Goal: Information Seeking & Learning: Find specific fact

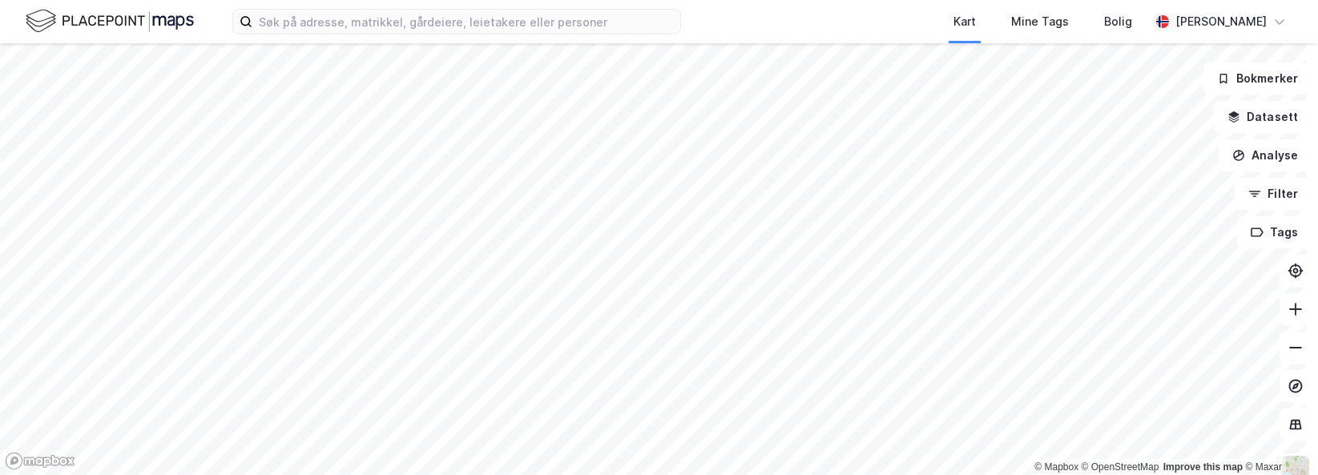
click at [717, 9] on div "Kart Mine Tags [PERSON_NAME]" at bounding box center [659, 21] width 1318 height 43
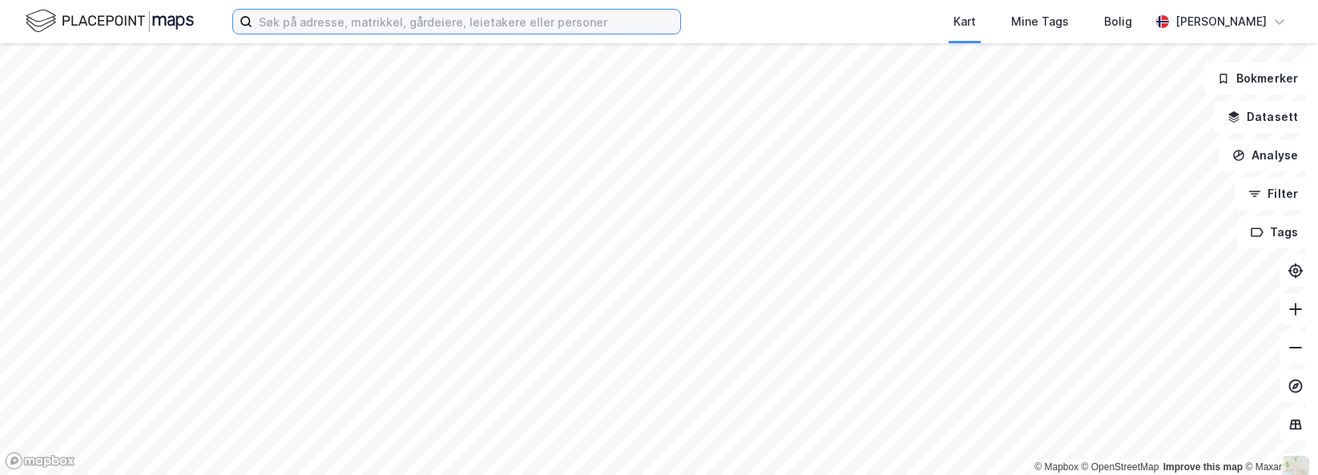
click at [534, 14] on input at bounding box center [466, 22] width 428 height 24
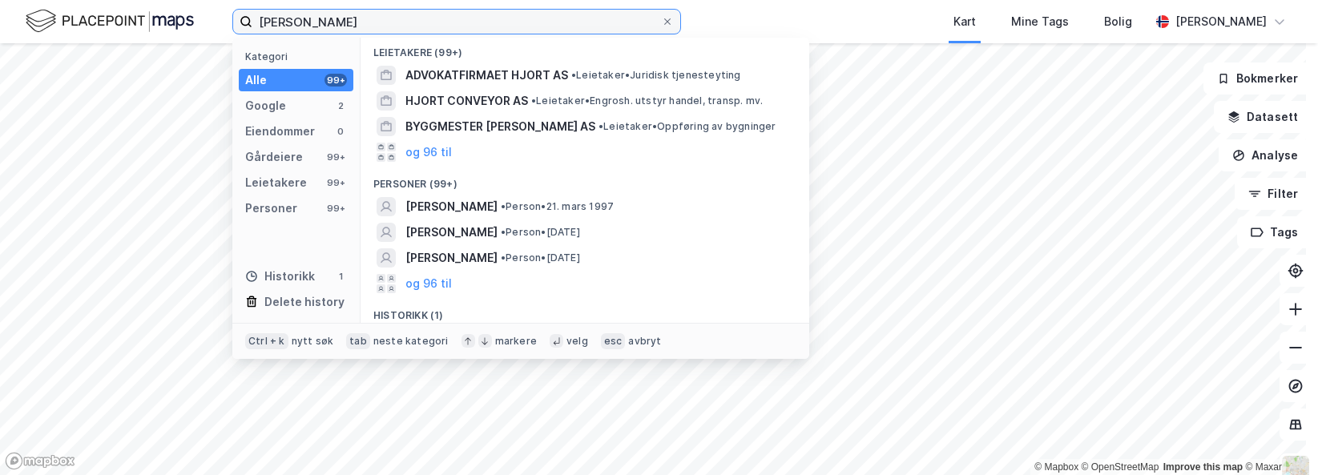
scroll to position [240, 0]
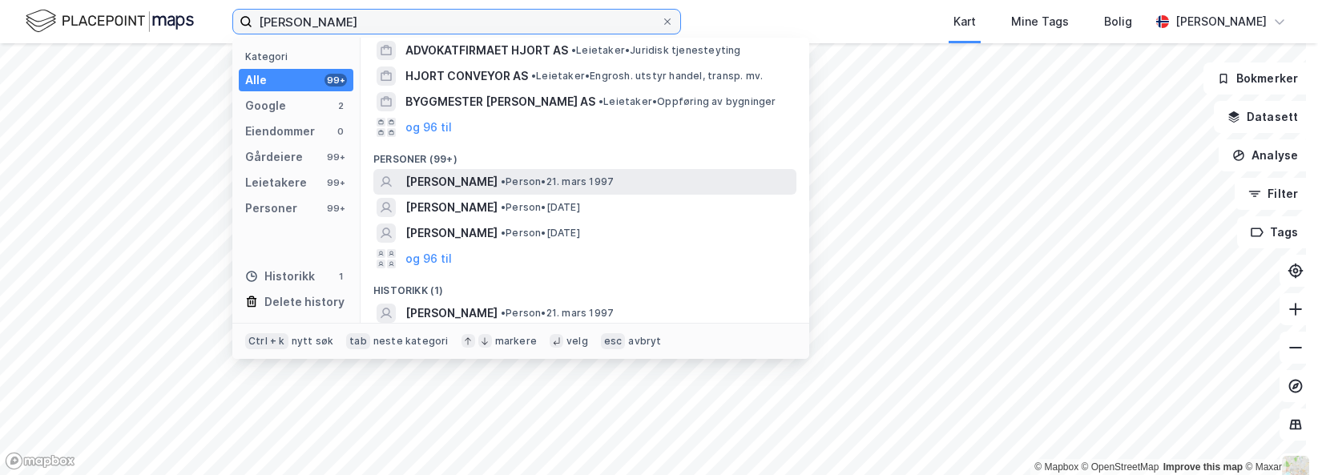
type input "[PERSON_NAME]"
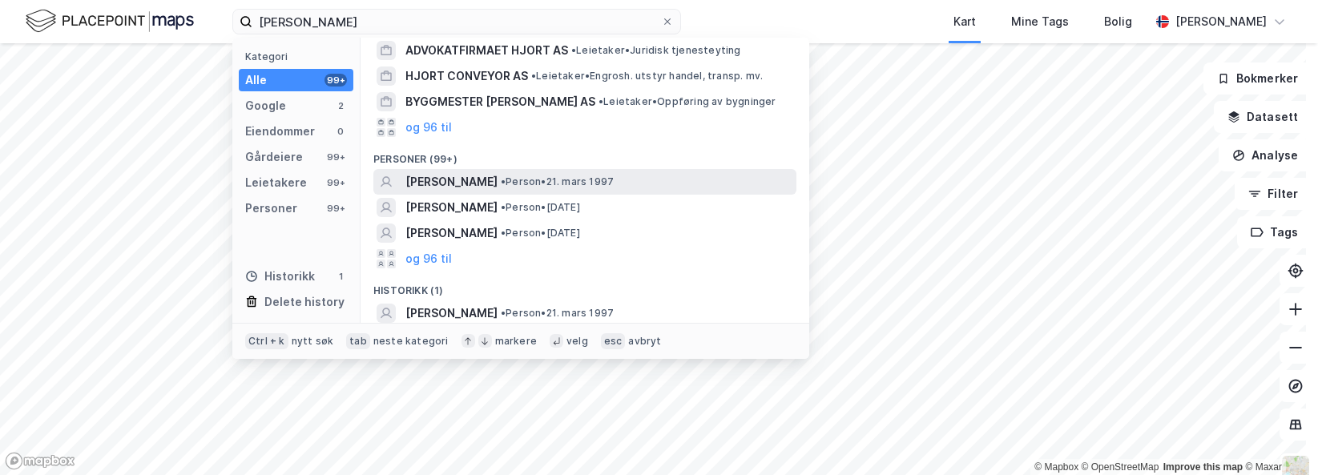
click at [461, 177] on span "[PERSON_NAME]" at bounding box center [451, 181] width 92 height 19
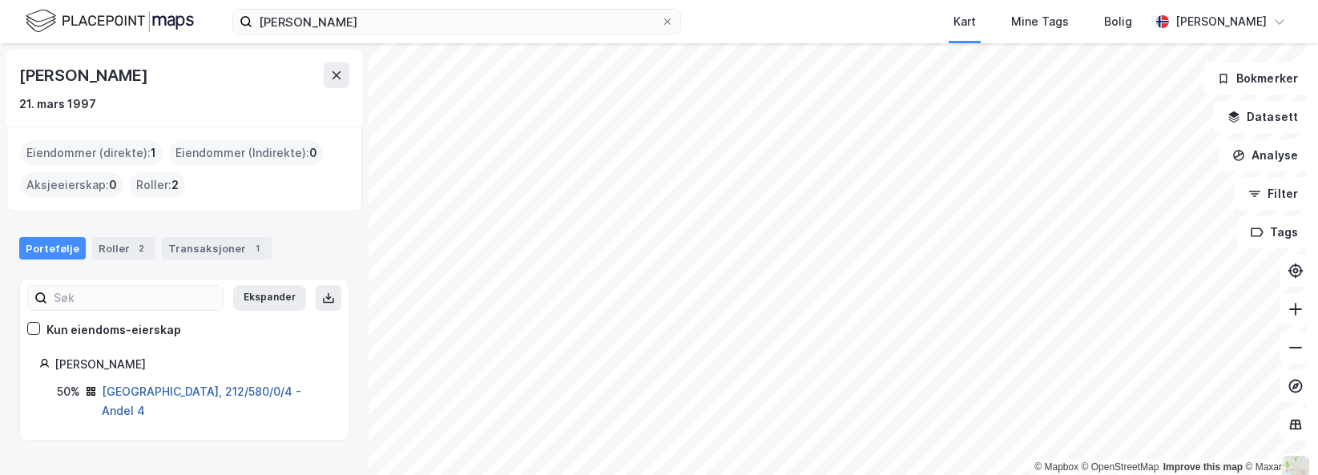
click at [134, 392] on link "[GEOGRAPHIC_DATA], 212/580/0/4 - Andel 4" at bounding box center [202, 401] width 200 height 33
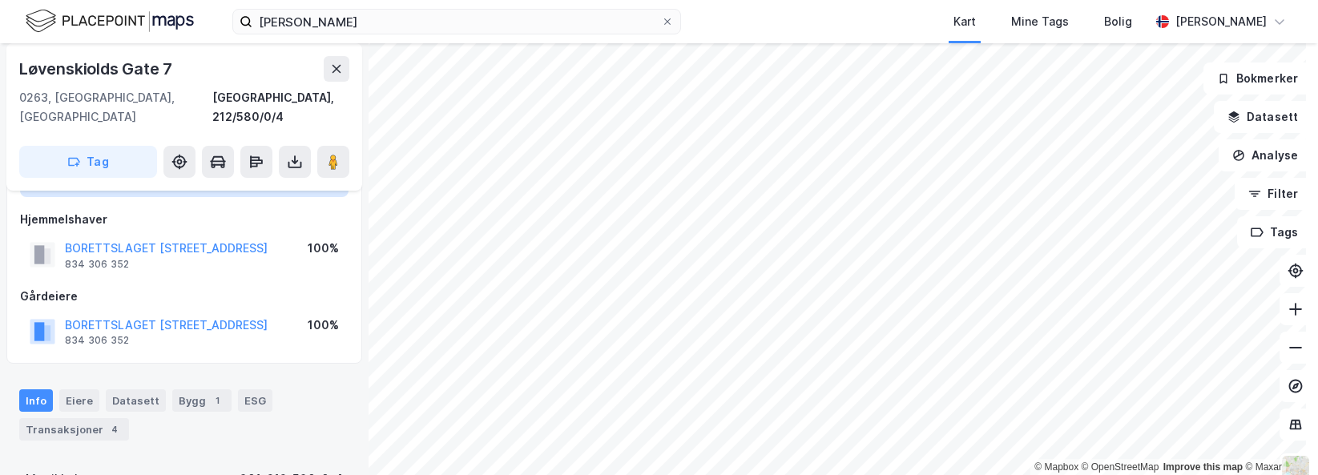
scroll to position [240, 0]
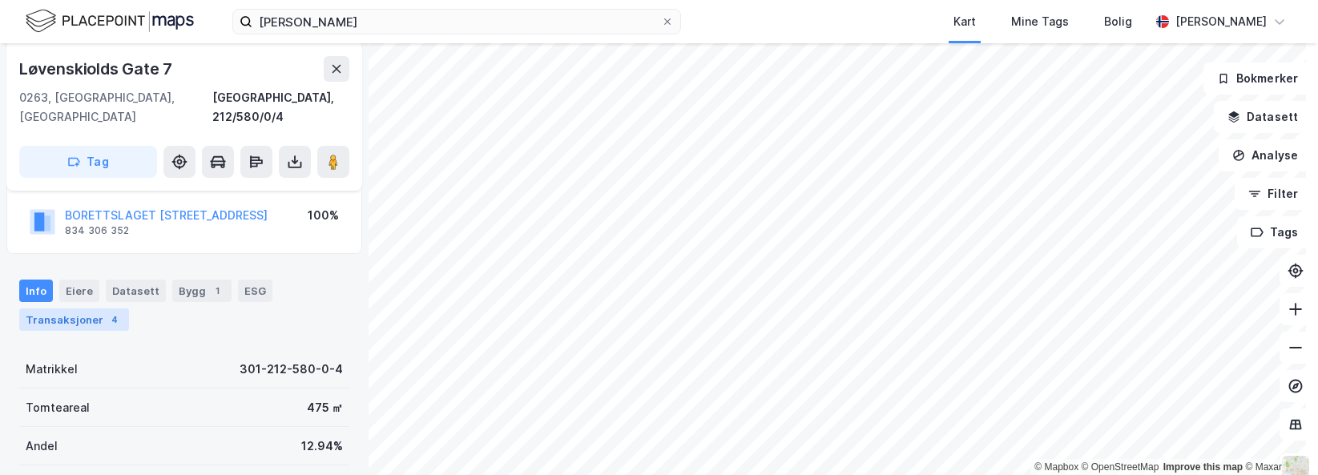
click at [97, 309] on div "Transaksjoner 4" at bounding box center [74, 320] width 110 height 22
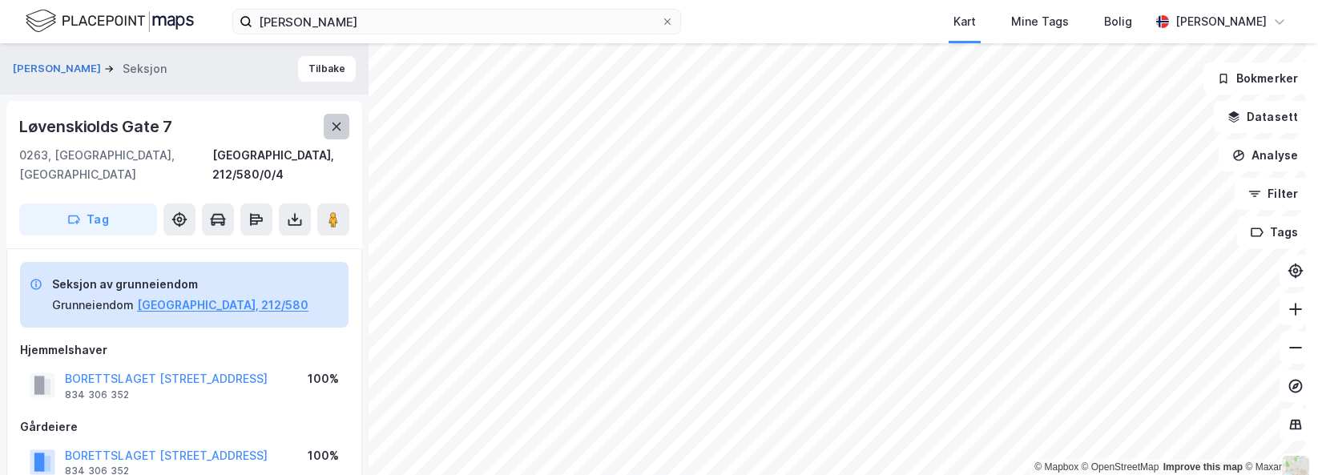
click at [327, 127] on button at bounding box center [337, 127] width 26 height 26
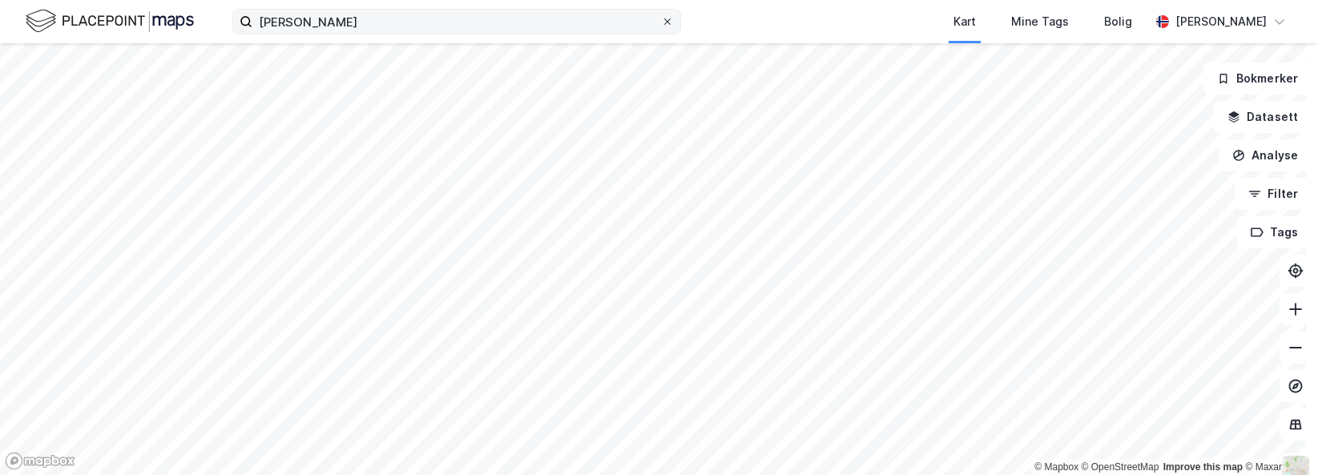
click at [667, 22] on icon at bounding box center [667, 21] width 6 height 6
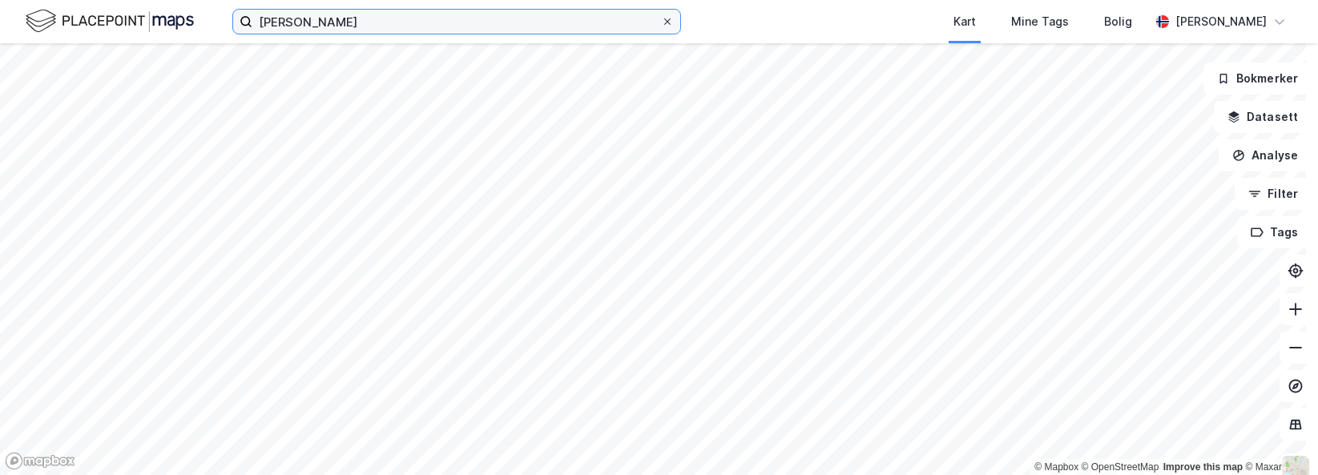
click at [661, 22] on input "[PERSON_NAME]" at bounding box center [456, 22] width 409 height 24
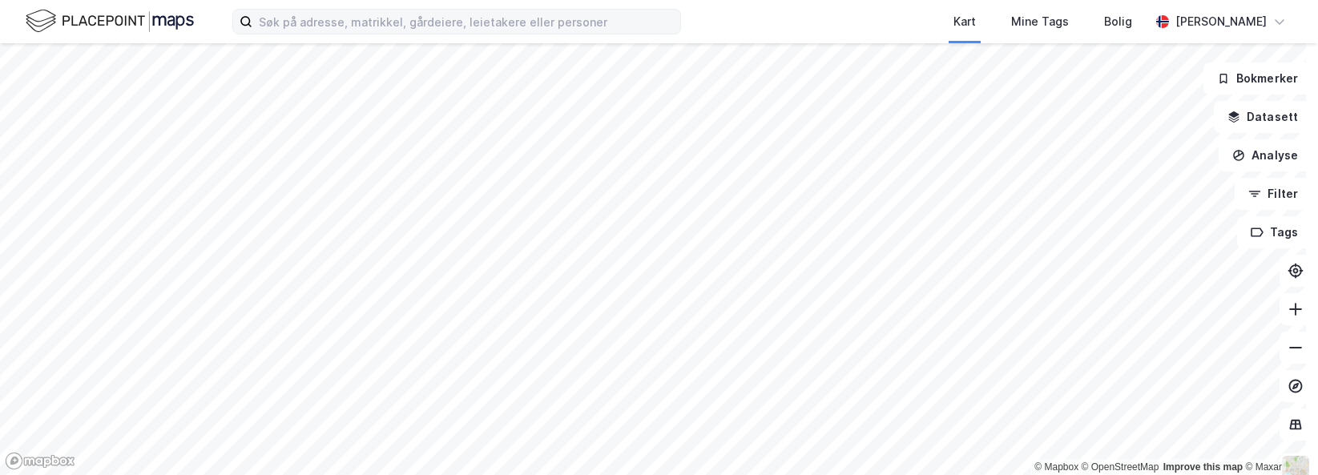
click at [747, 32] on div "Kart Mine Tags [PERSON_NAME]" at bounding box center [659, 21] width 1318 height 43
